Goal: Task Accomplishment & Management: Use online tool/utility

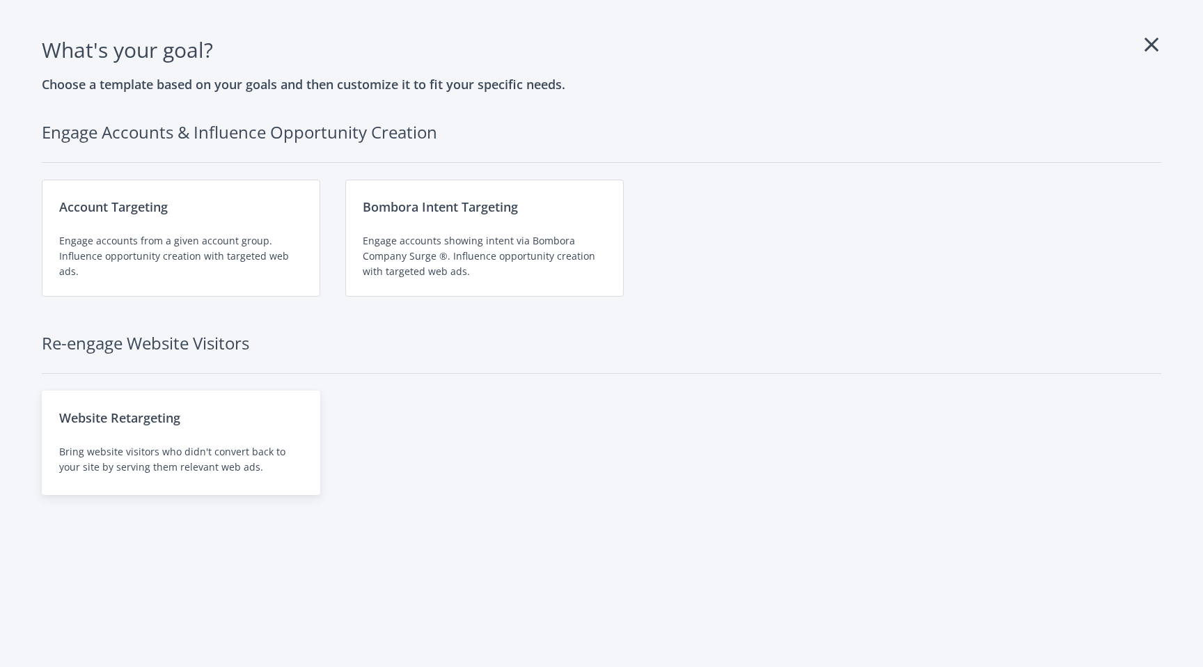
click at [188, 430] on div "Website Retargeting Bring website visitors who didn't convert back to your site…" at bounding box center [181, 443] width 279 height 104
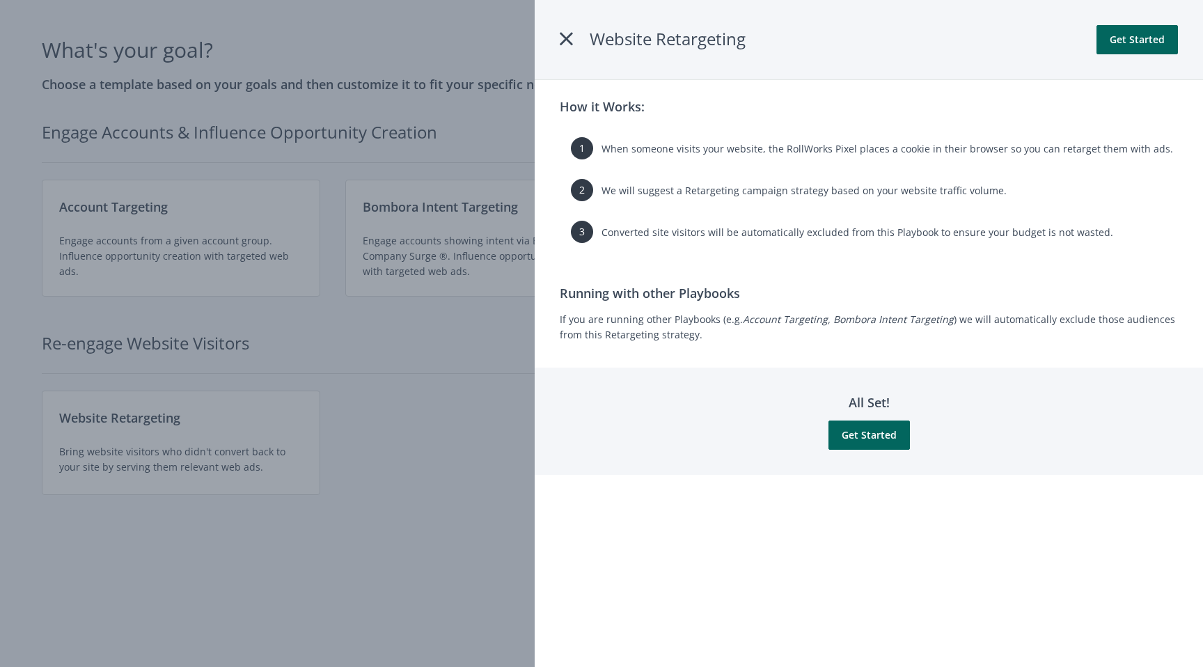
click at [561, 38] on icon at bounding box center [566, 38] width 13 height 25
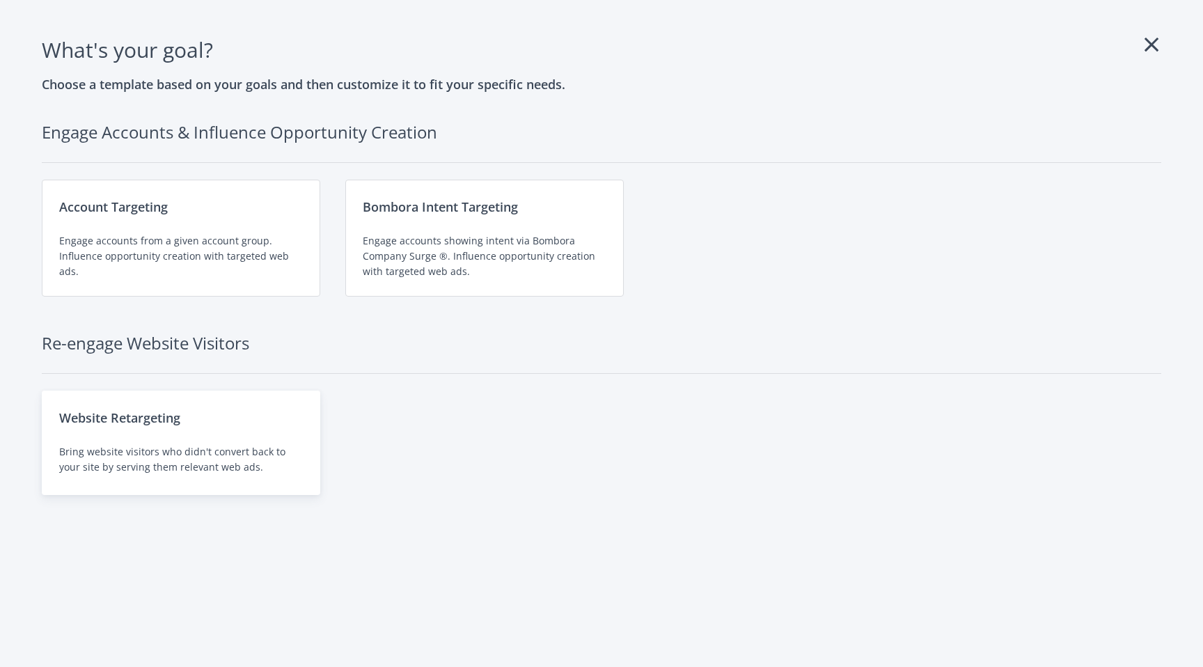
click at [227, 420] on div "Website Retargeting" at bounding box center [181, 417] width 244 height 19
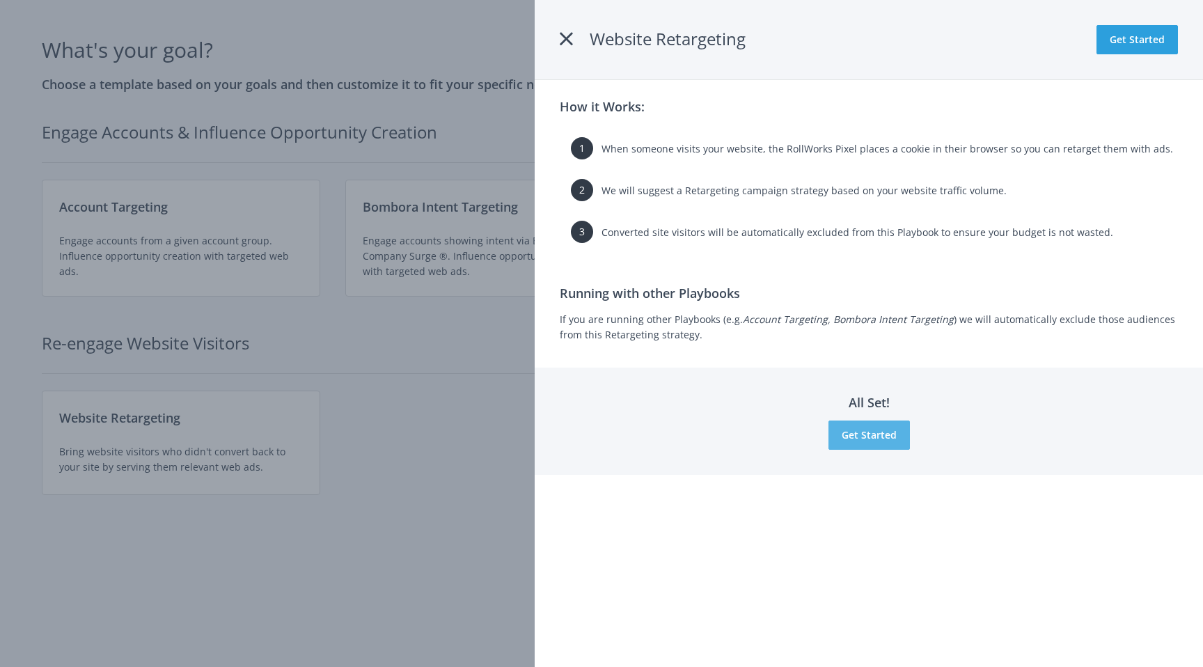
click at [866, 449] on button "Get Started" at bounding box center [869, 435] width 81 height 29
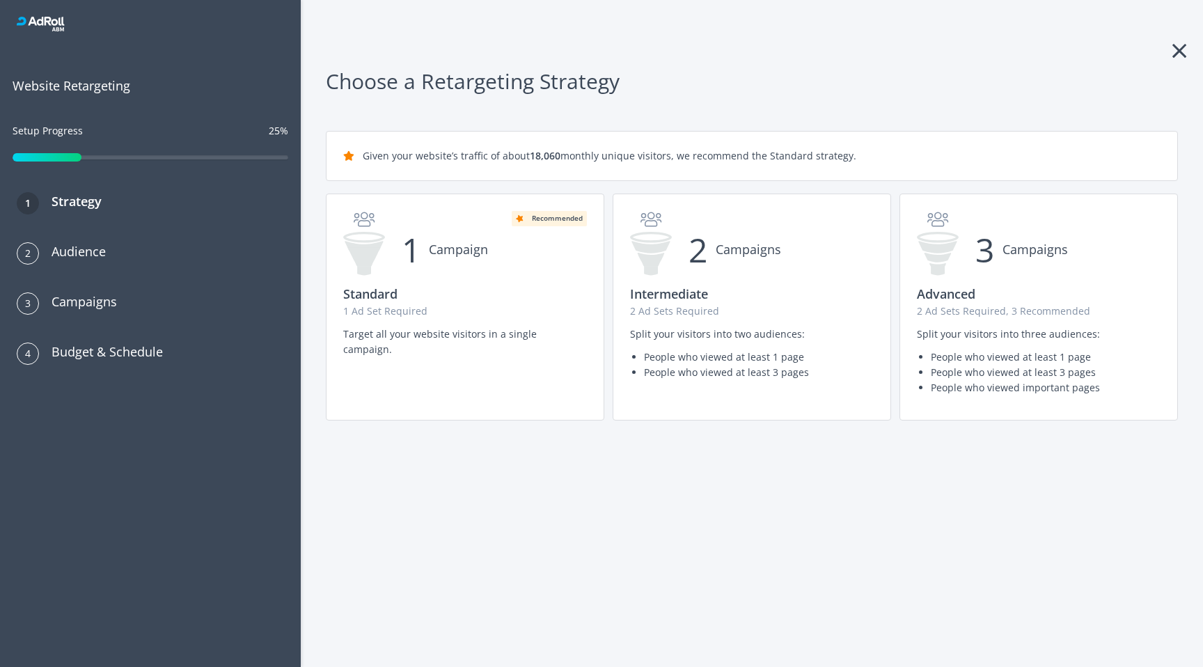
click at [1180, 51] on icon at bounding box center [1180, 51] width 14 height 22
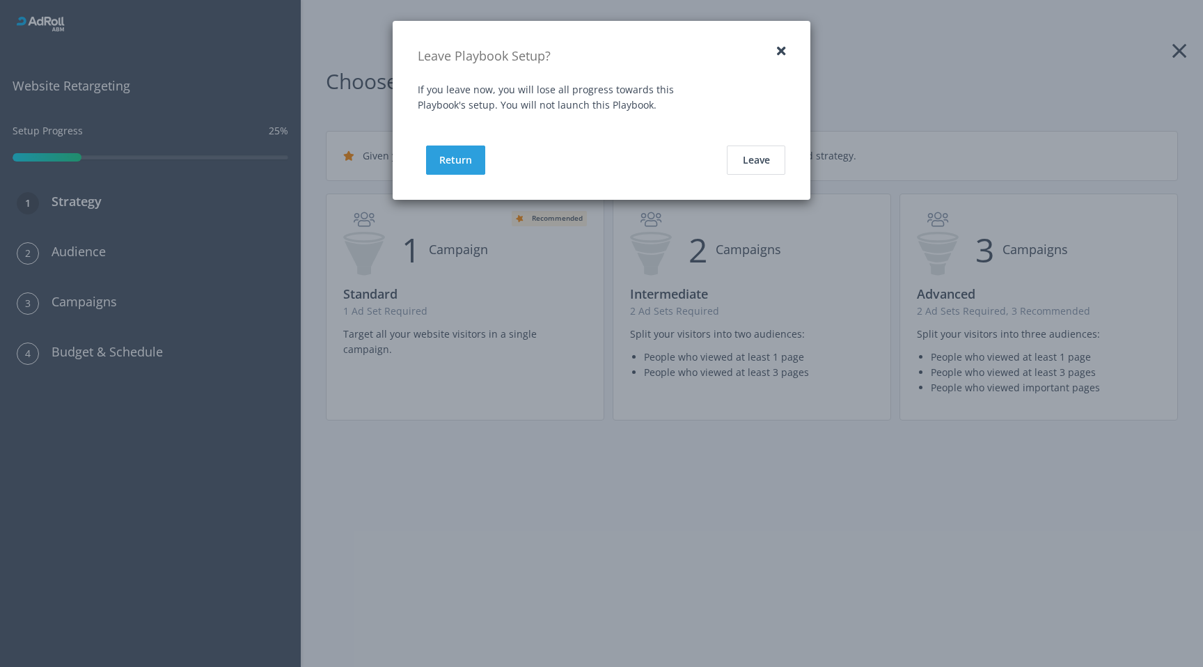
click at [781, 52] on button "button" at bounding box center [781, 51] width 8 height 13
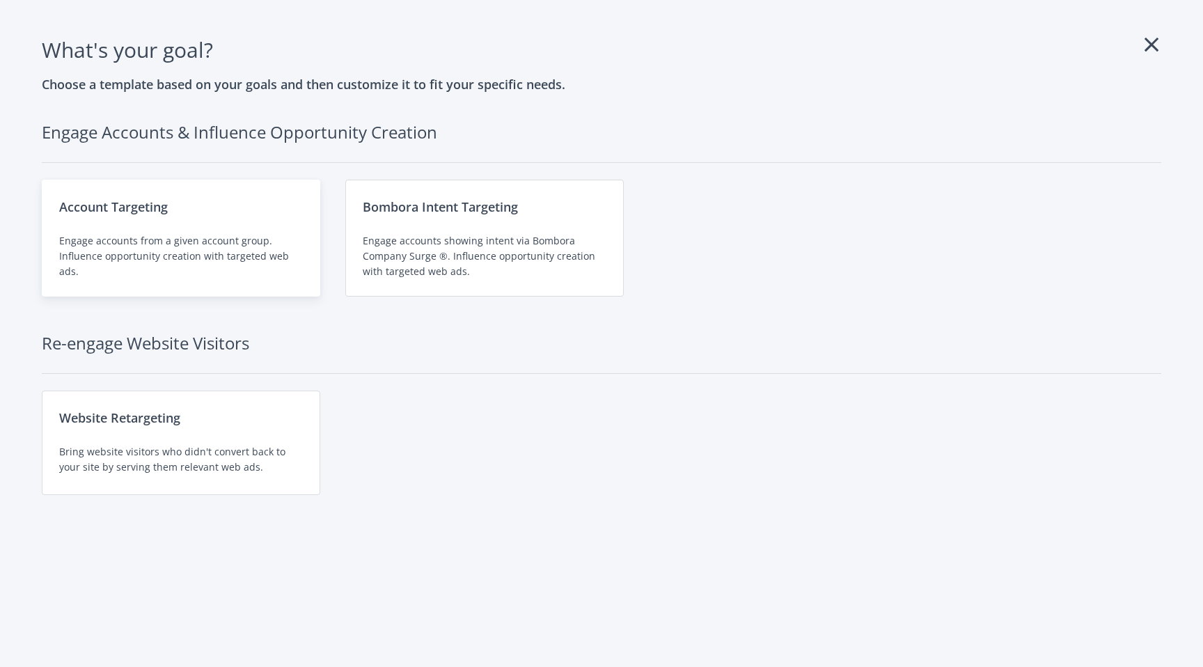
click at [201, 265] on div "Engage accounts from a given account group. Influence opportunity creation with…" at bounding box center [181, 256] width 244 height 46
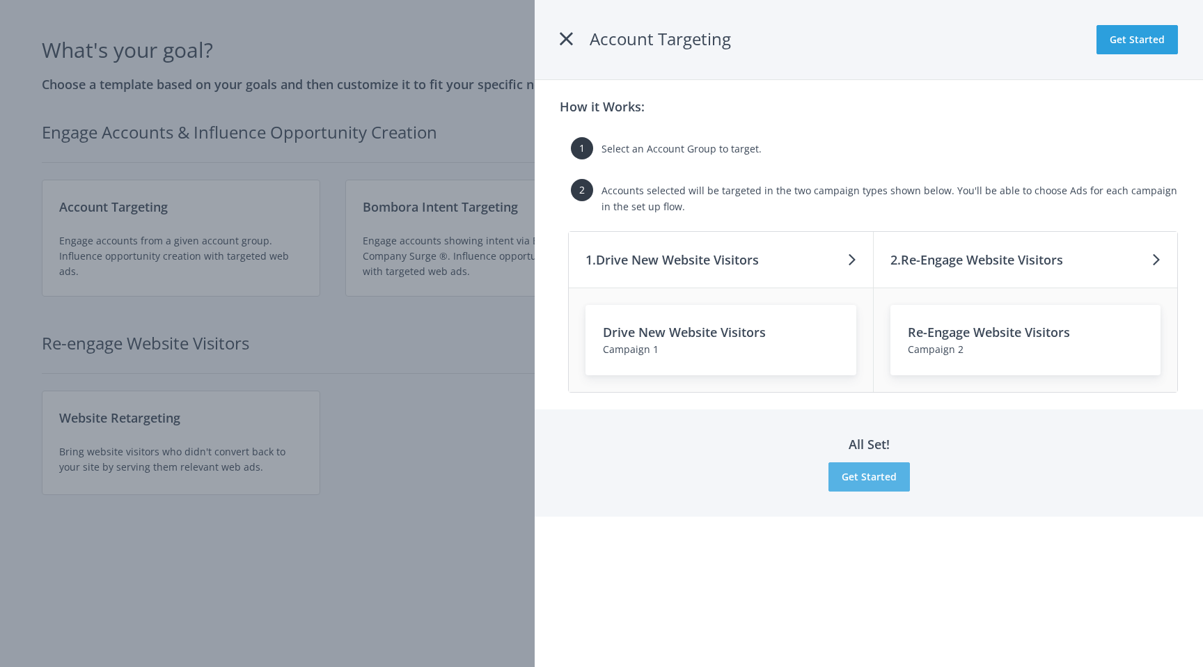
click at [877, 480] on button "Get Started" at bounding box center [869, 476] width 81 height 29
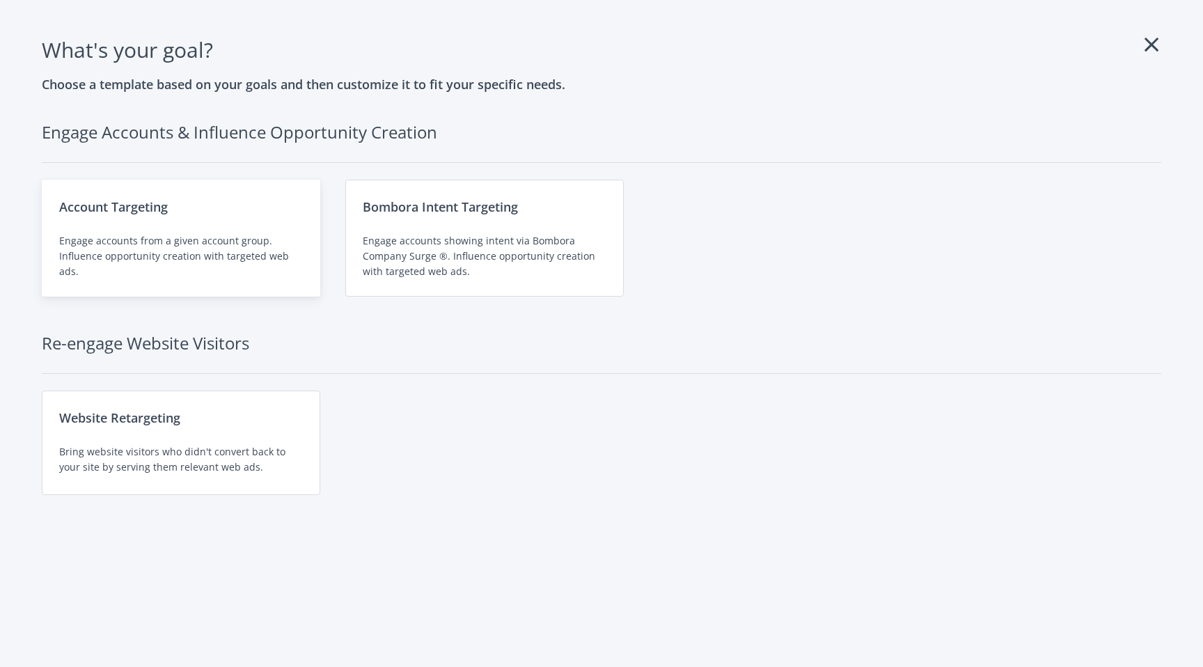
click at [212, 238] on div "Engage accounts from a given account group. Influence opportunity creation with…" at bounding box center [181, 256] width 244 height 46
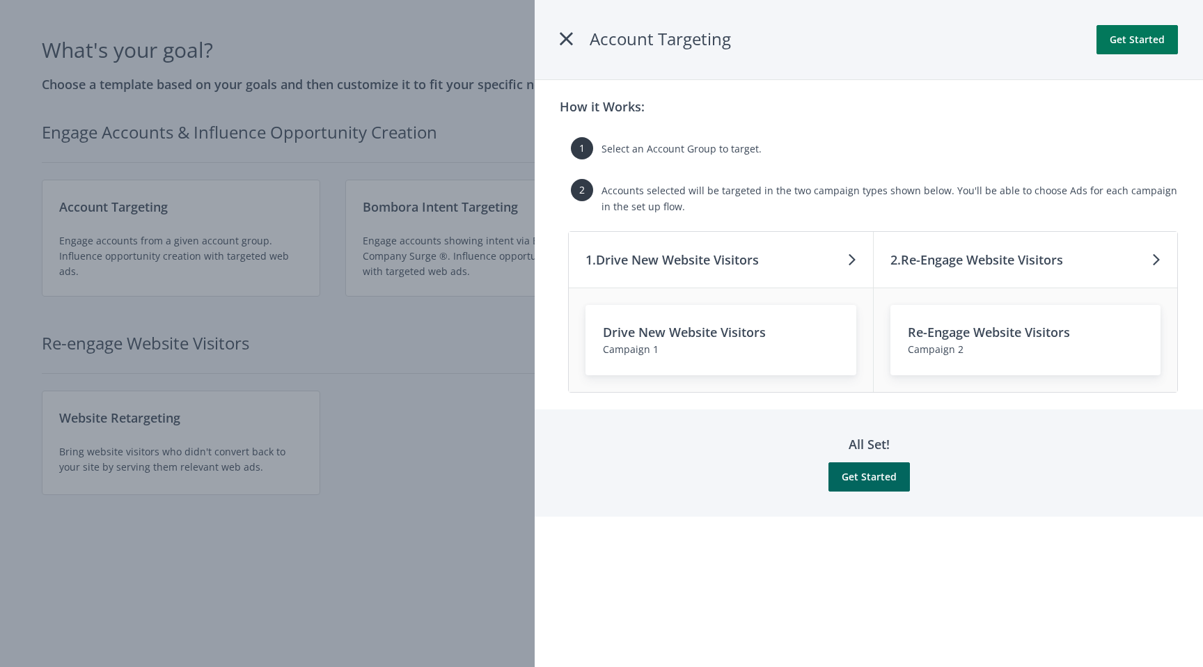
click at [1154, 44] on button "Get Started" at bounding box center [1137, 39] width 81 height 29
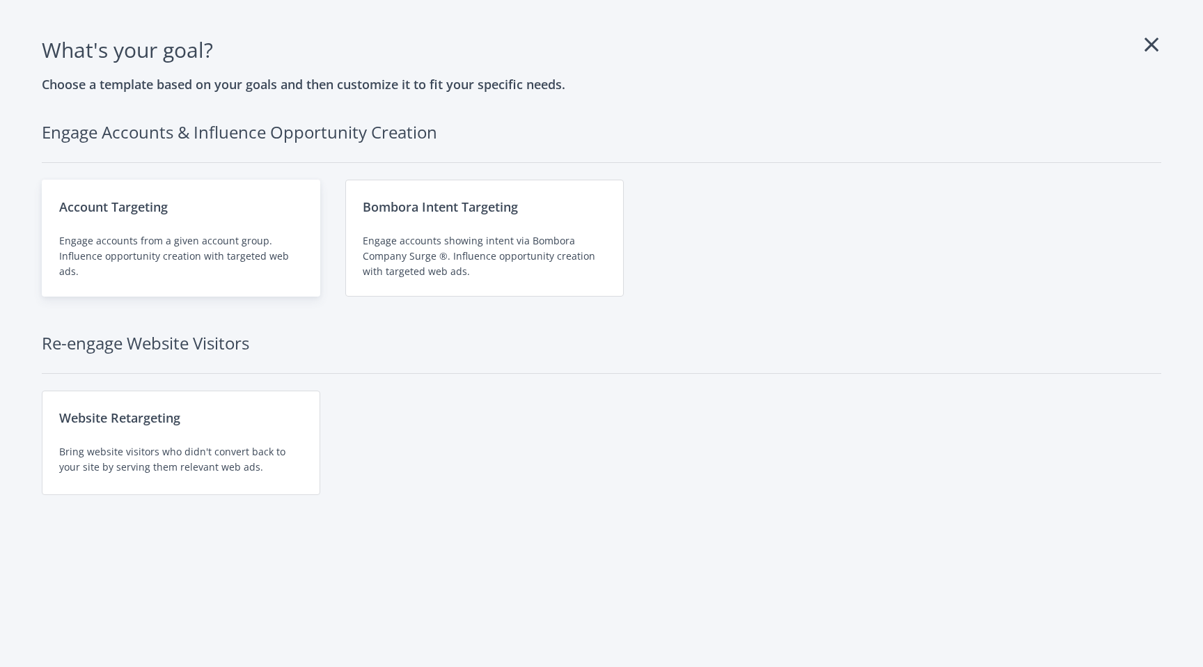
click at [168, 247] on div "Engage accounts from a given account group. Influence opportunity creation with…" at bounding box center [181, 256] width 244 height 46
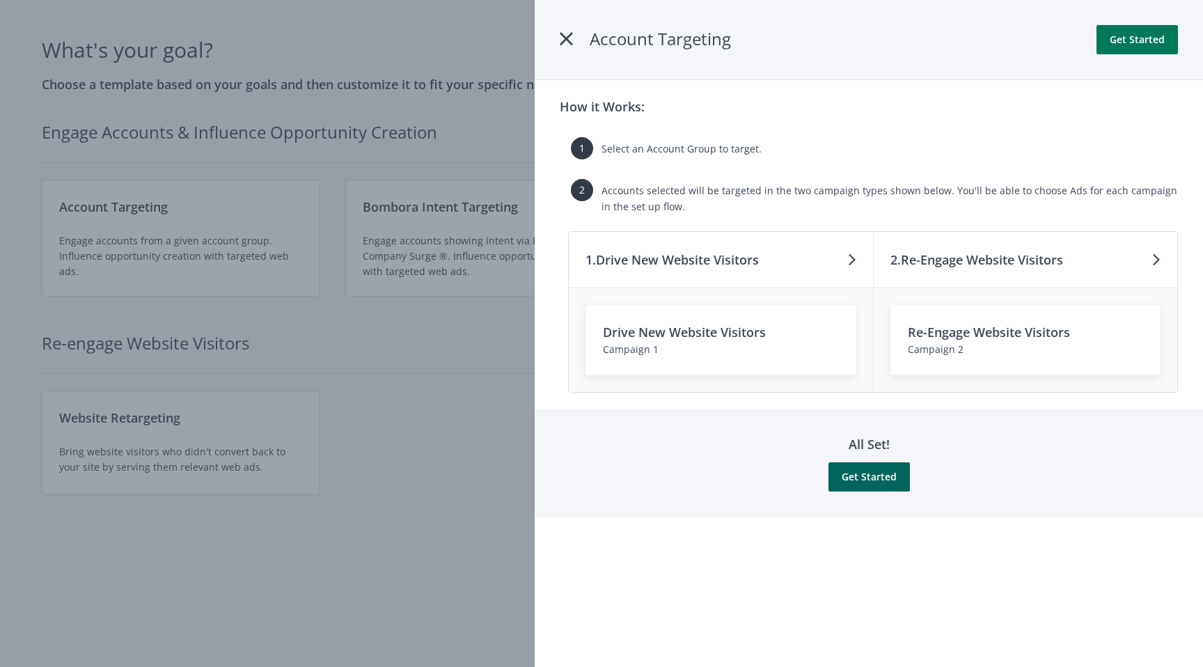
click at [1145, 37] on button "Get Started" at bounding box center [1137, 39] width 81 height 29
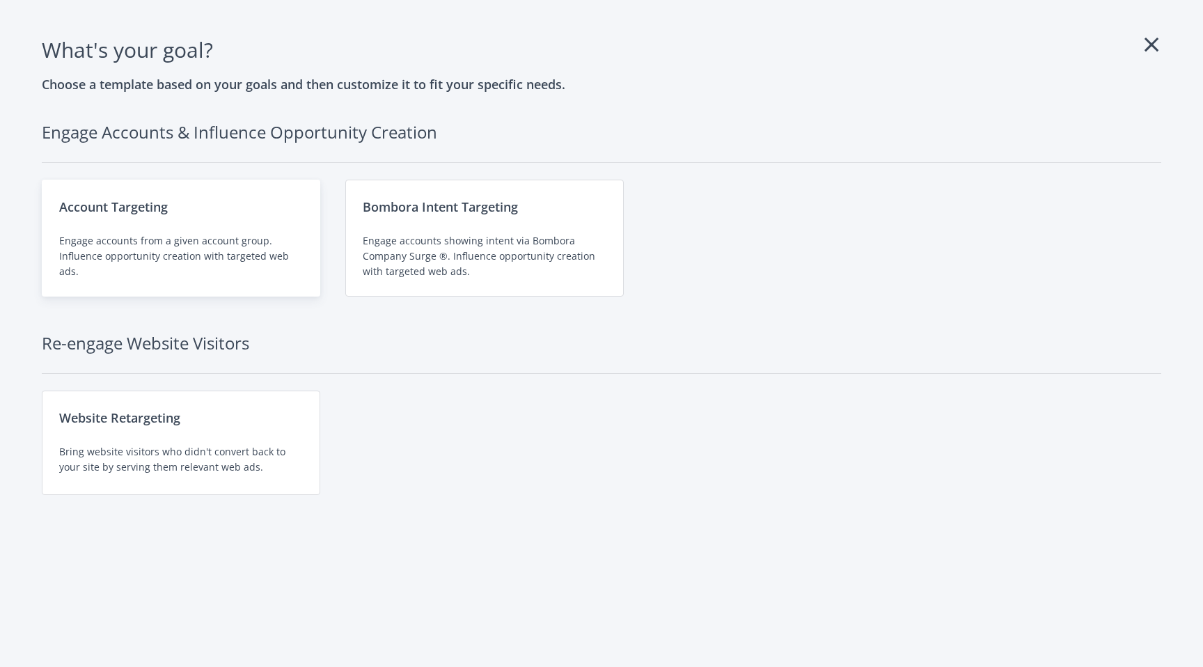
click at [139, 207] on div "Account Targeting" at bounding box center [181, 206] width 244 height 19
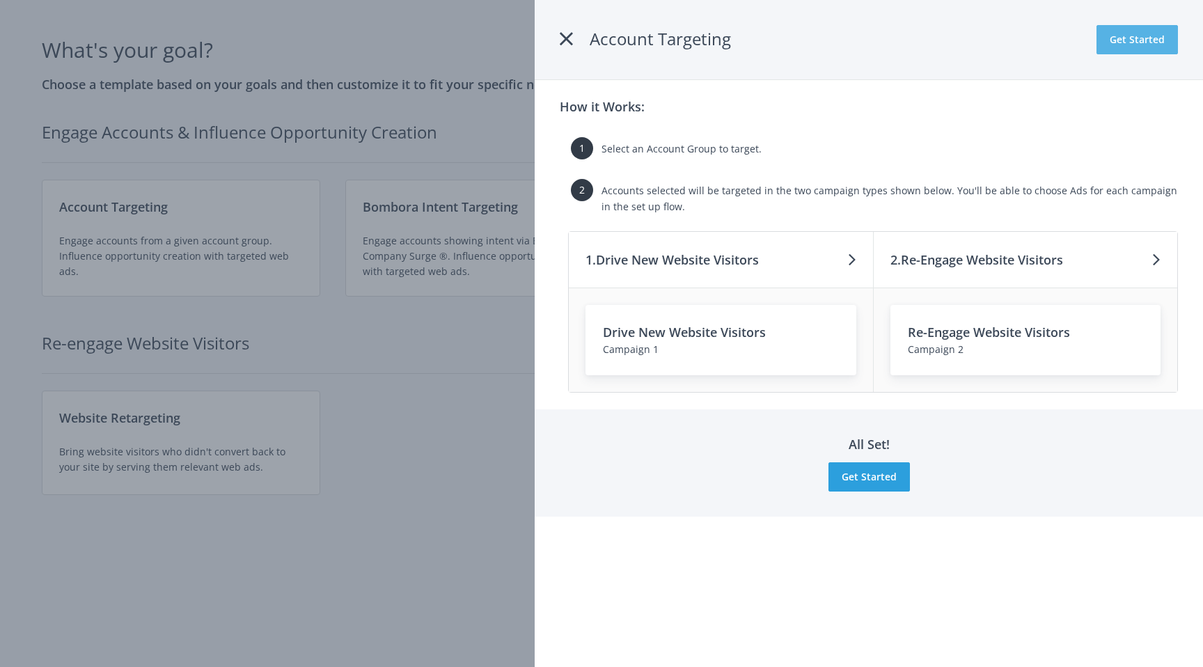
click at [1116, 43] on button "Get Started" at bounding box center [1137, 39] width 81 height 29
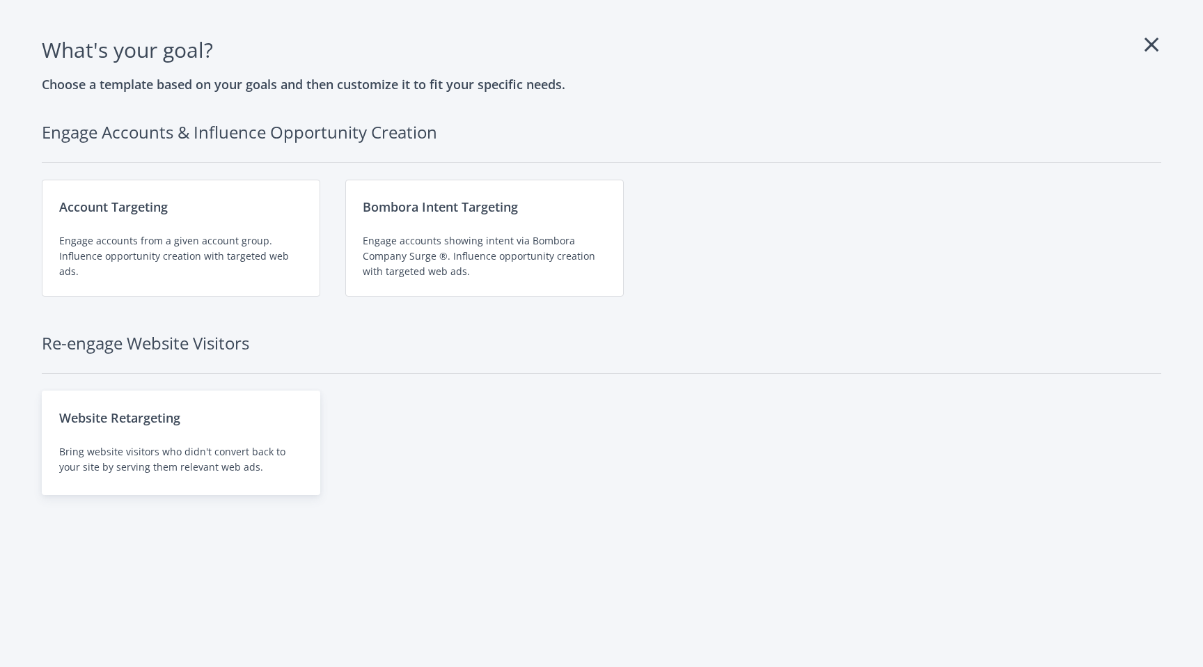
click at [172, 422] on div "Website Retargeting" at bounding box center [181, 417] width 244 height 19
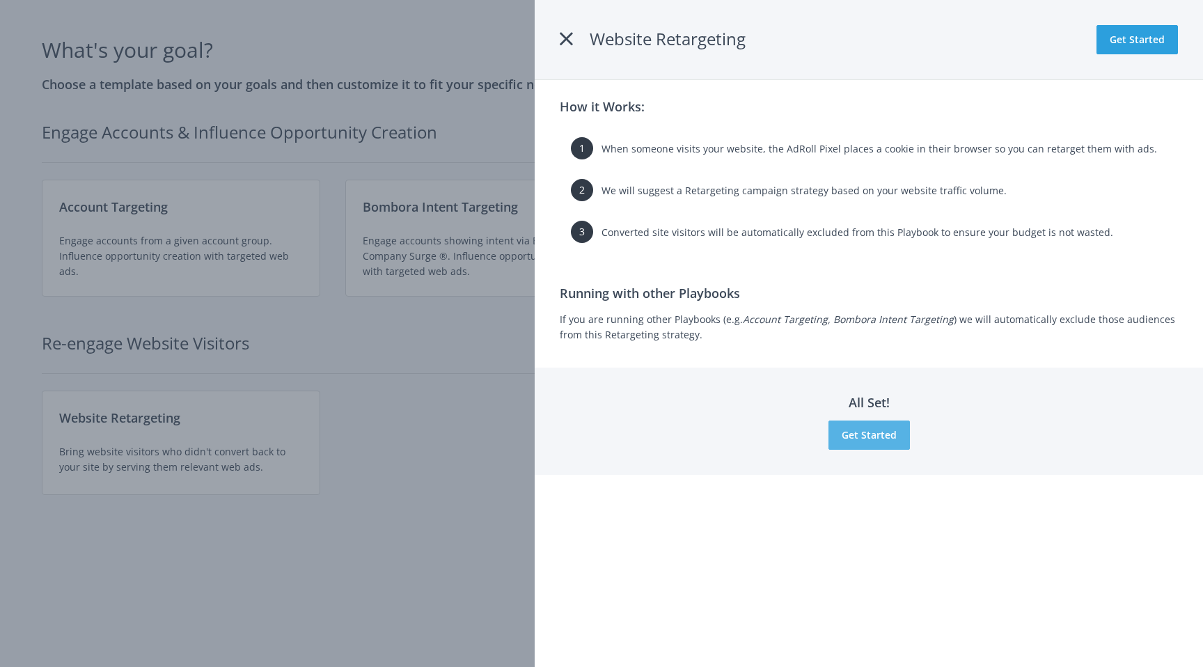
click at [887, 431] on button "Get Started" at bounding box center [869, 435] width 81 height 29
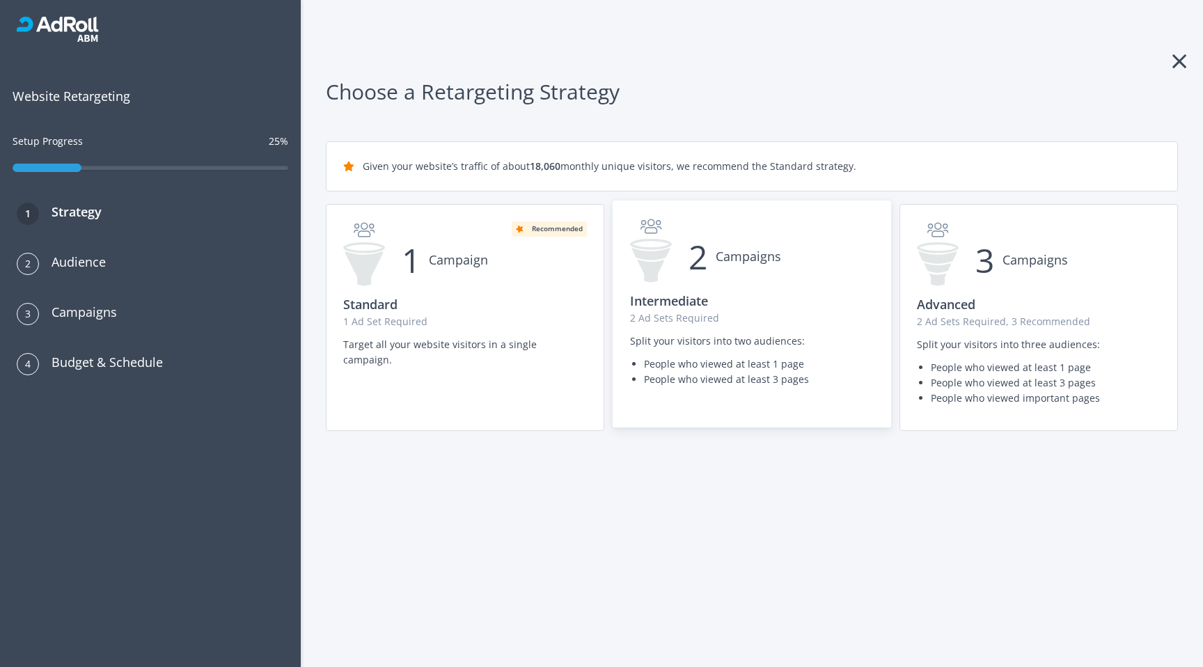
click at [778, 293] on h3 "Intermediate" at bounding box center [752, 300] width 244 height 19
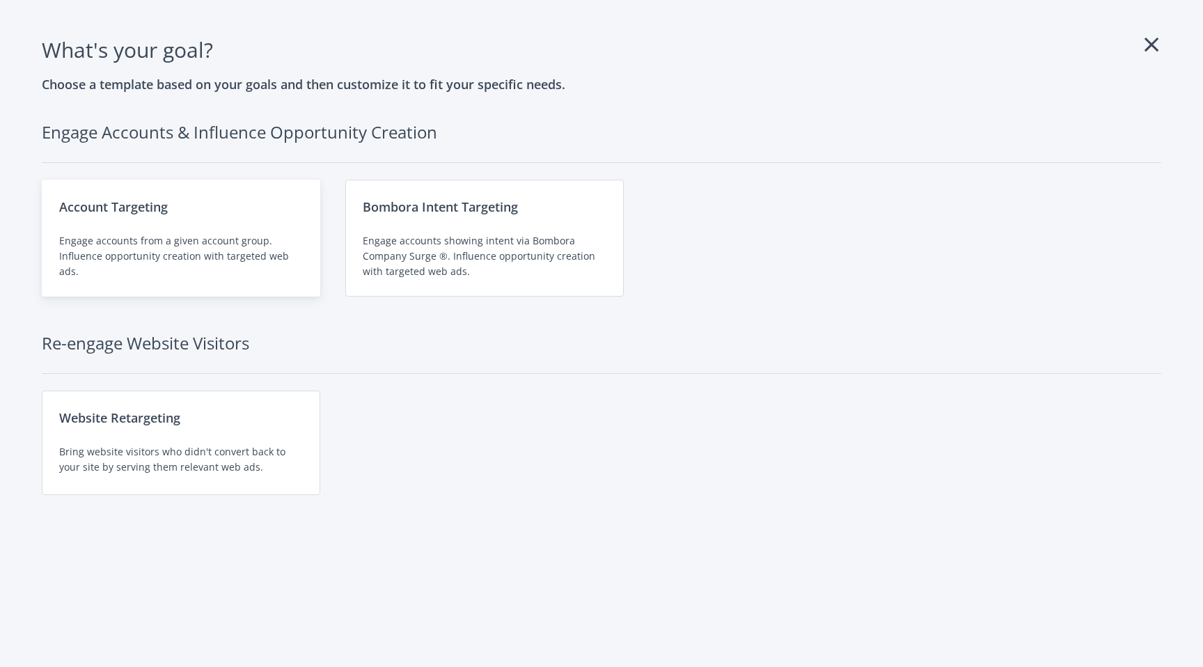
click at [212, 238] on div "Engage accounts from a given account group. Influence opportunity creation with…" at bounding box center [181, 256] width 244 height 46
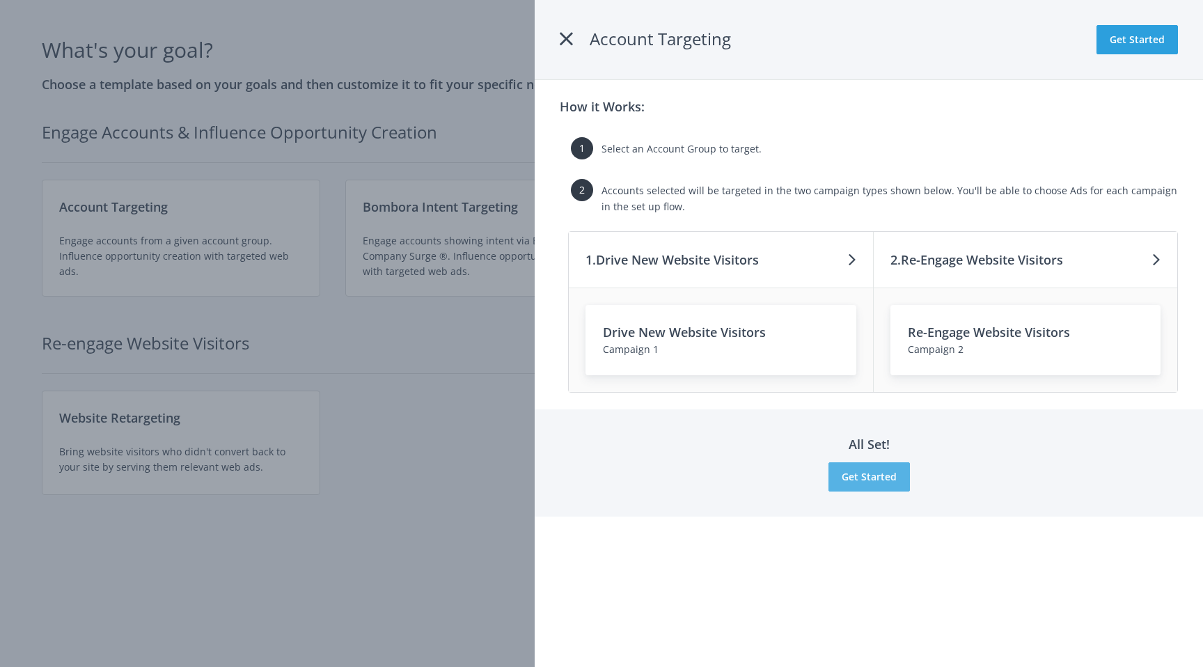
click at [855, 476] on button "Get Started" at bounding box center [869, 476] width 81 height 29
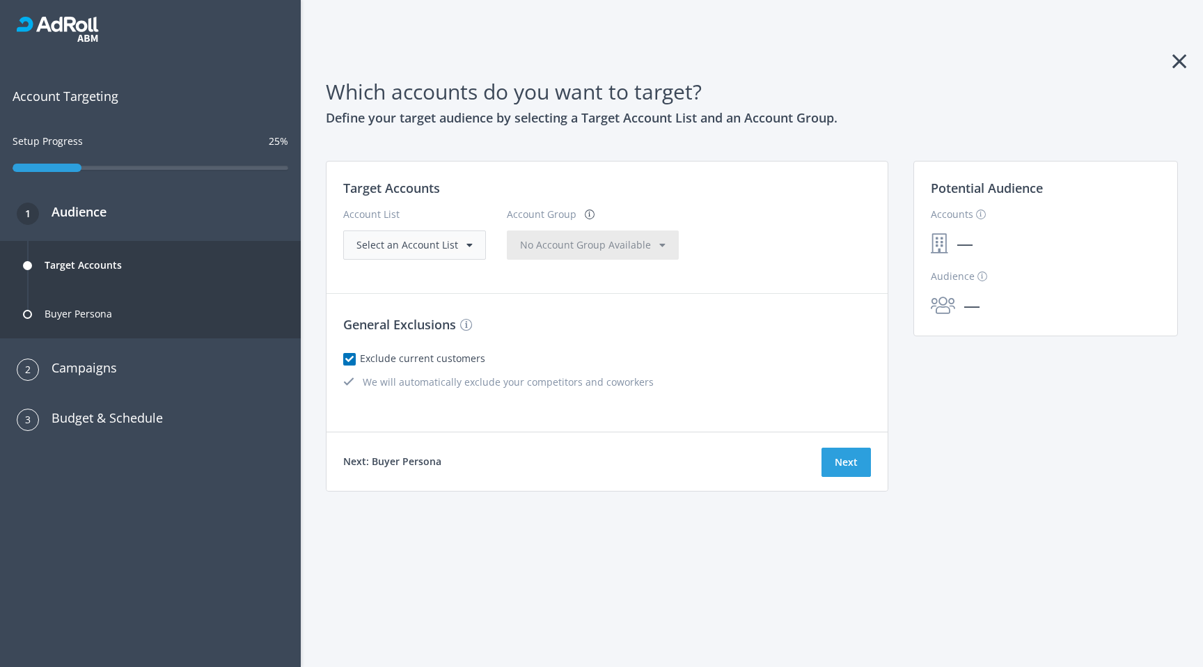
click at [410, 242] on span "Select an Account List" at bounding box center [407, 244] width 102 height 13
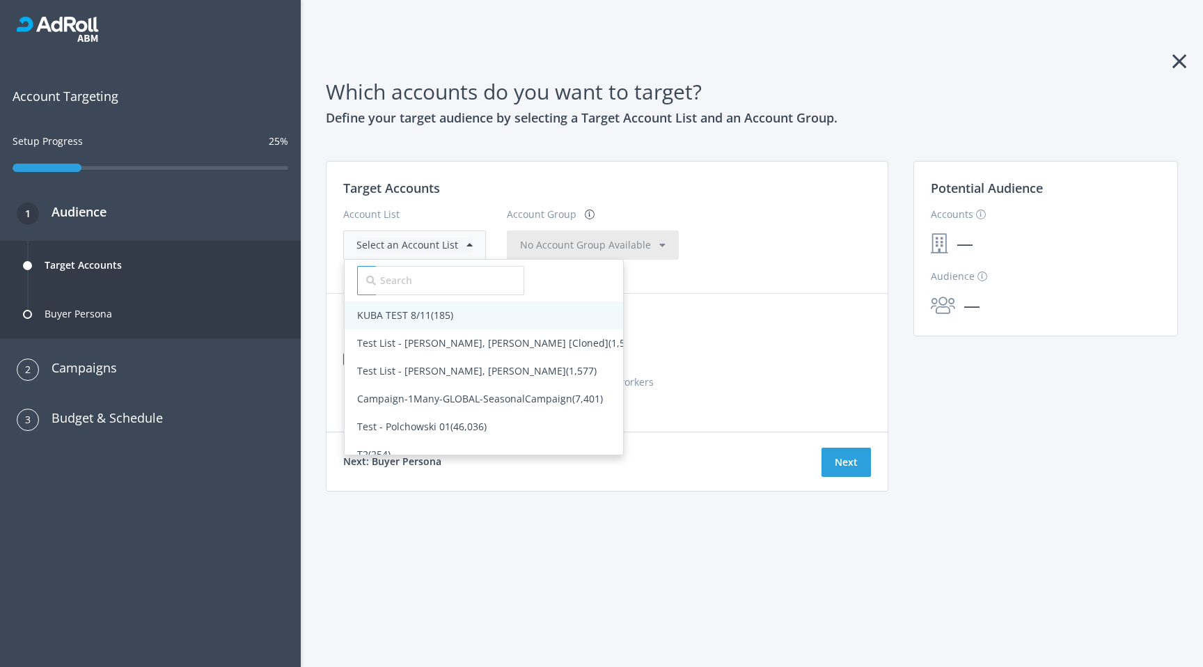
click at [398, 319] on span "KUBA TEST 8/11 (185)" at bounding box center [405, 314] width 96 height 13
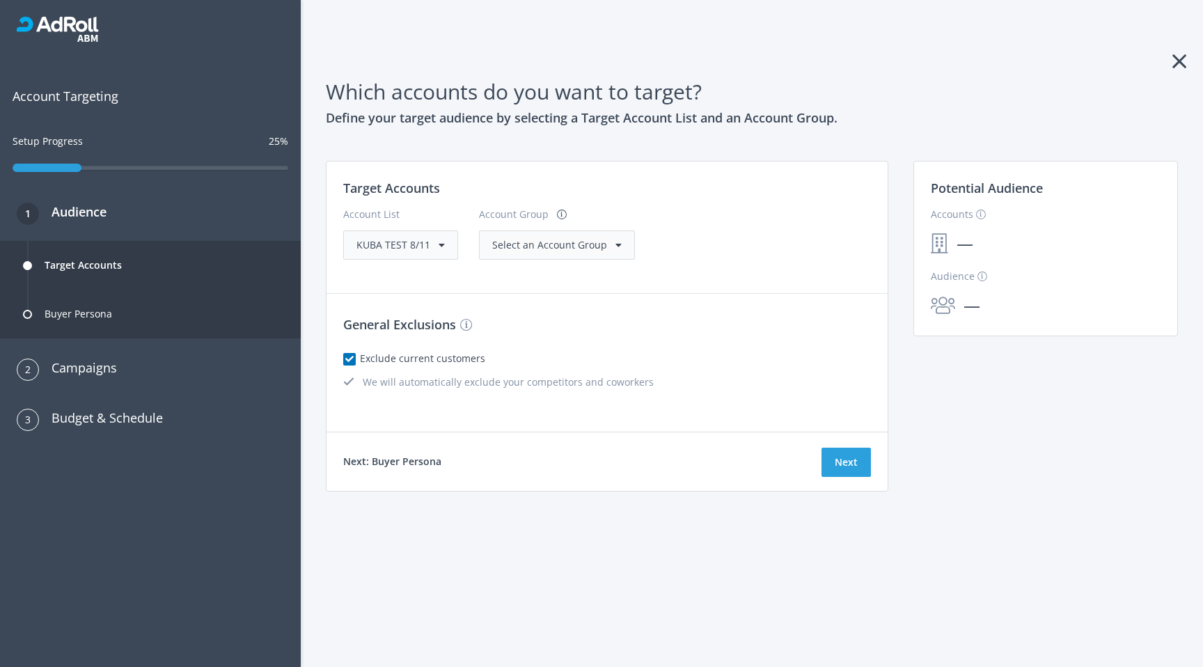
click at [560, 247] on span "Select an Account Group" at bounding box center [549, 244] width 115 height 13
click at [550, 278] on span "(185)" at bounding box center [561, 273] width 22 height 13
click at [847, 466] on button "Next" at bounding box center [846, 462] width 49 height 29
